Goal: Check status: Check status

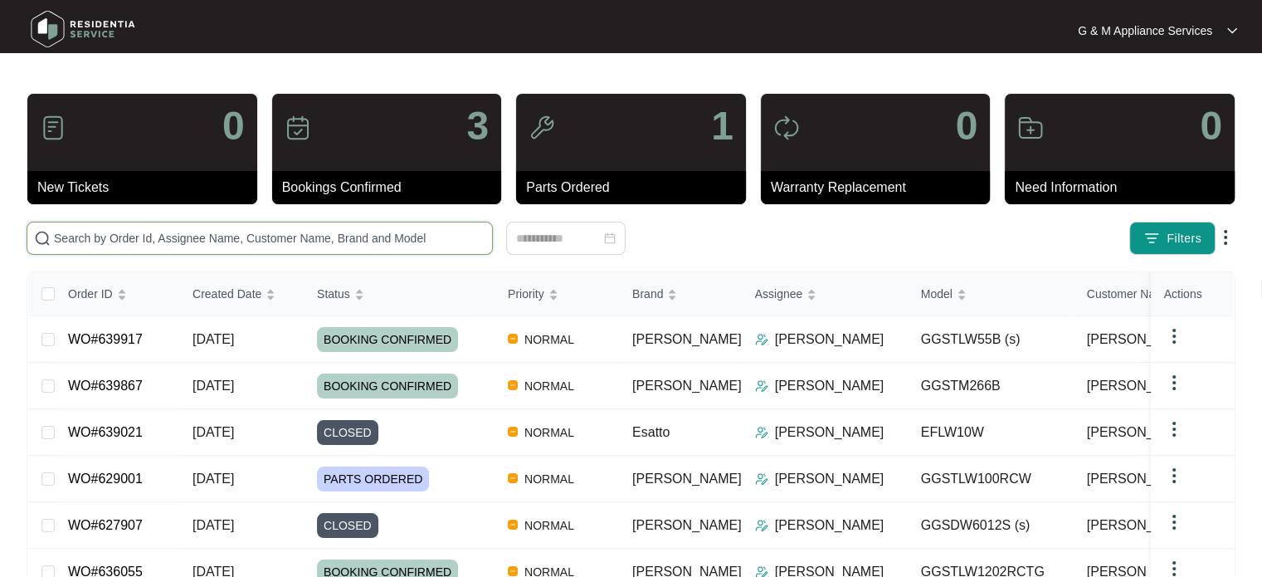
click at [161, 234] on input "text" at bounding box center [270, 238] width 432 height 18
paste input "639867"
type input "639867"
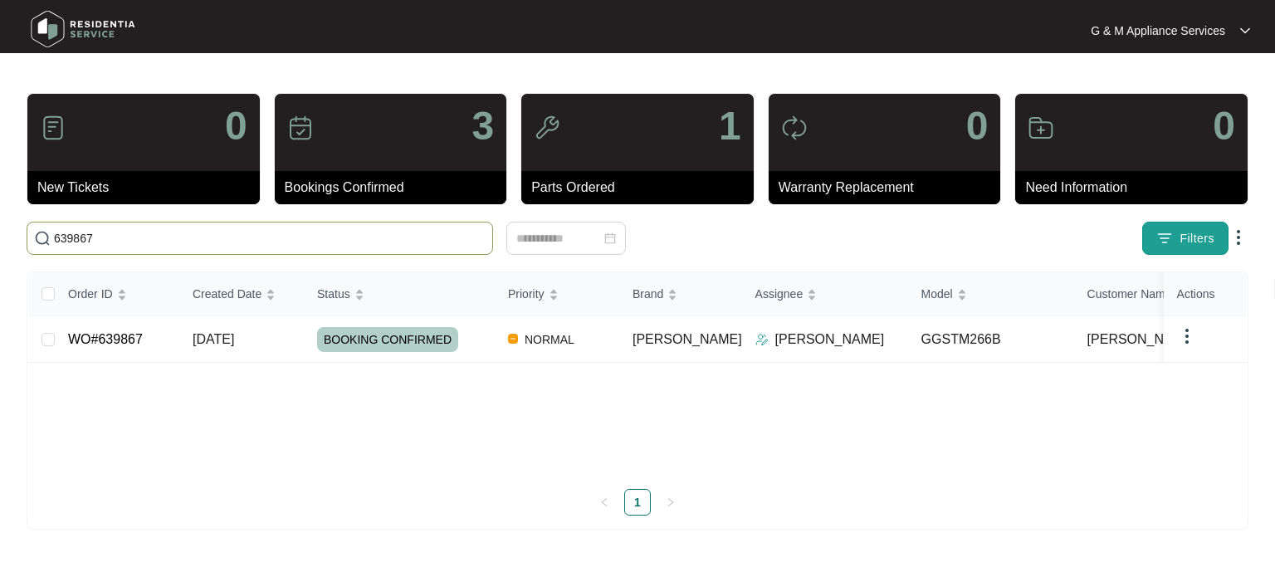
click at [1188, 237] on span "Filters" at bounding box center [1196, 238] width 35 height 17
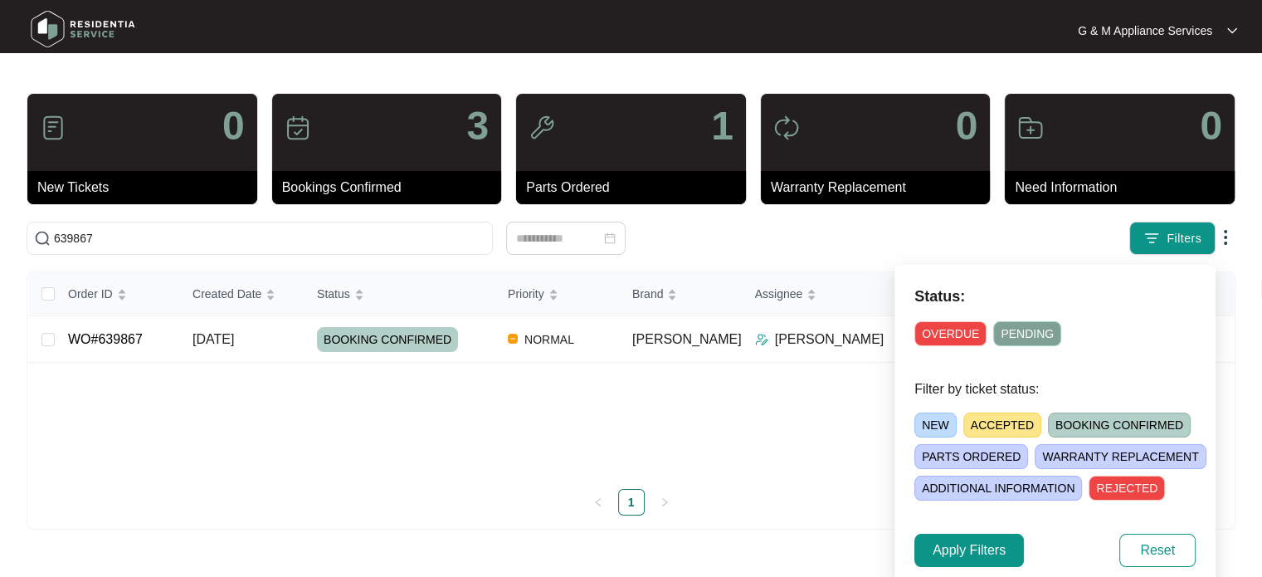
click at [1046, 241] on div "Filters" at bounding box center [987, 238] width 496 height 33
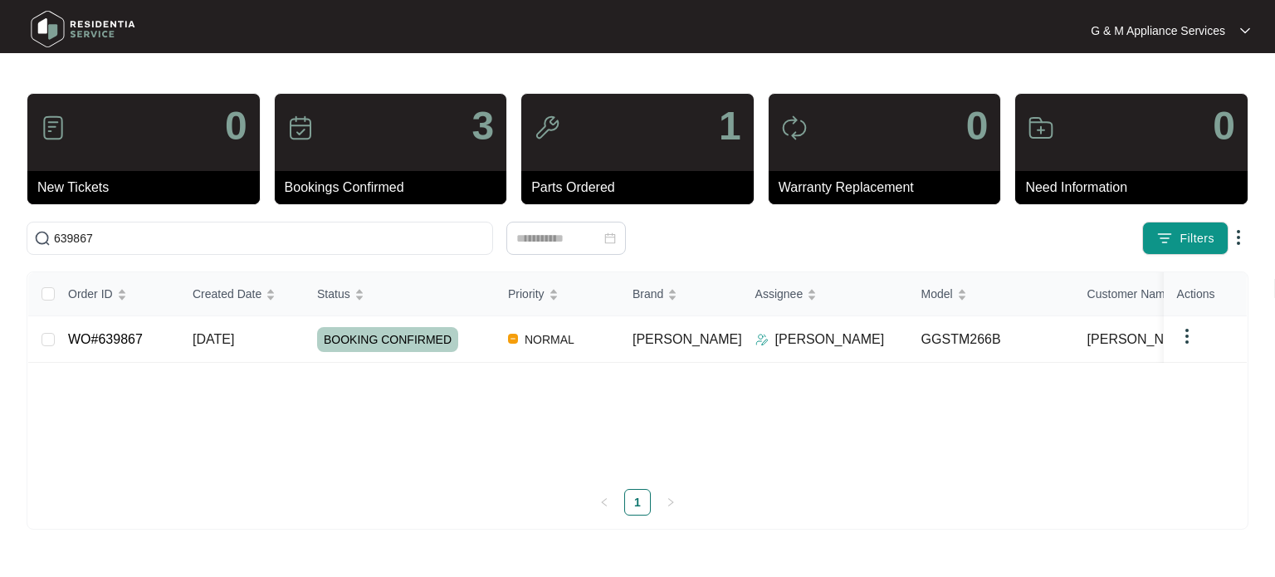
click at [1234, 237] on img at bounding box center [1238, 237] width 20 height 20
click at [1011, 237] on div "Filters" at bounding box center [997, 238] width 501 height 33
click at [113, 344] on link "WO#639867" at bounding box center [105, 339] width 75 height 14
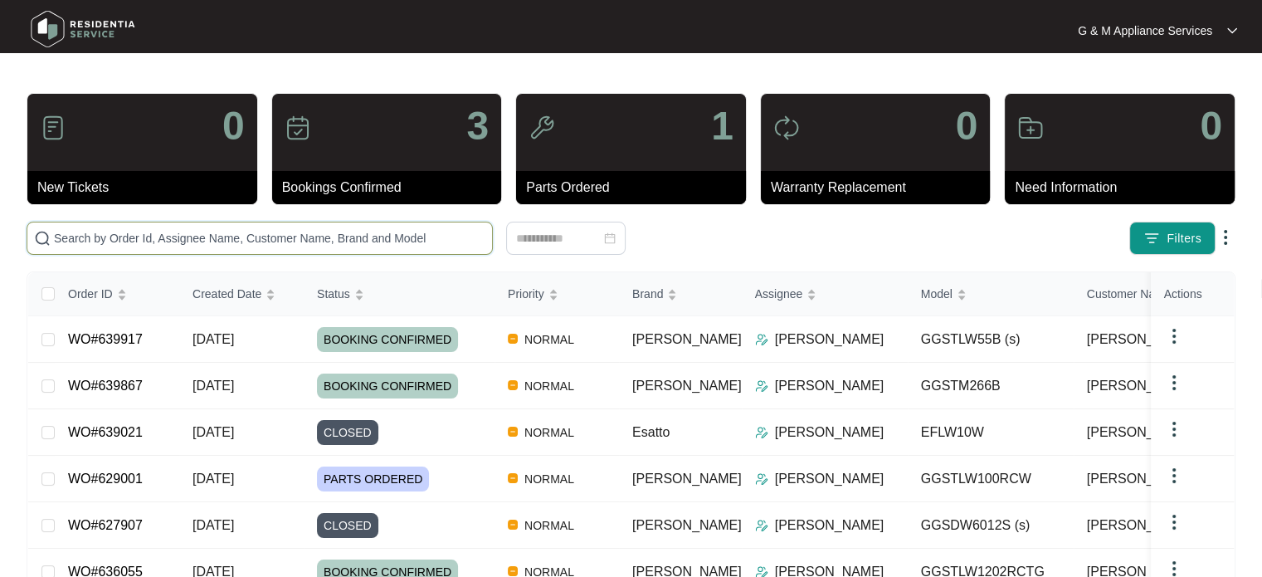
click at [272, 240] on input "text" at bounding box center [270, 238] width 432 height 18
paste input "639917"
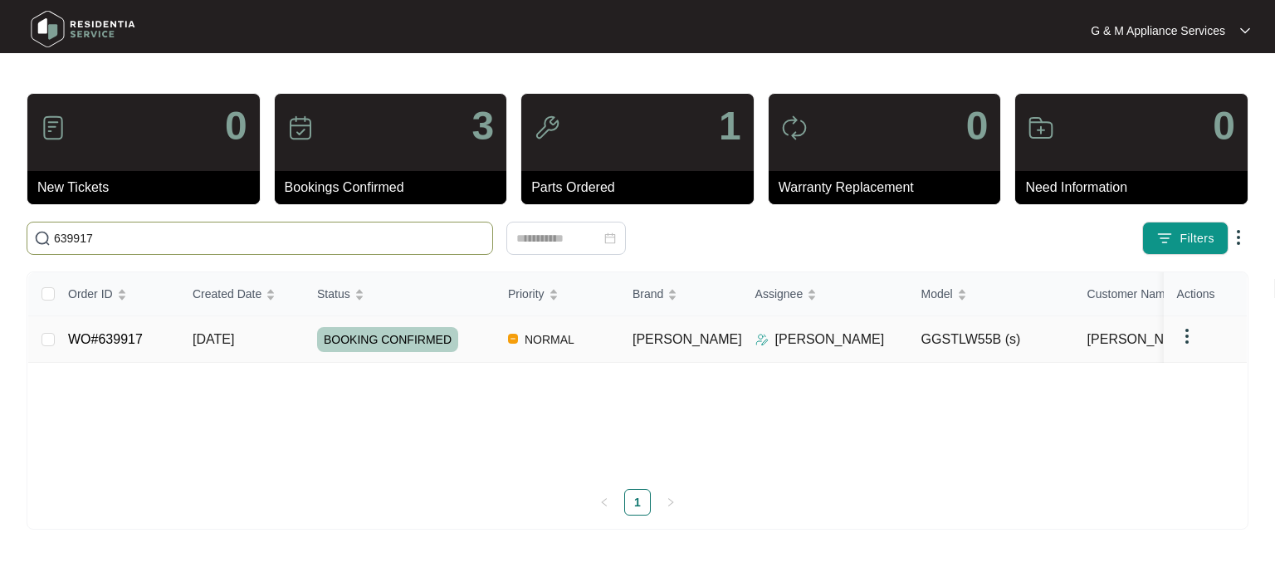
type input "639917"
click at [103, 334] on link "WO#639917" at bounding box center [105, 339] width 75 height 14
